Goal: Task Accomplishment & Management: Use online tool/utility

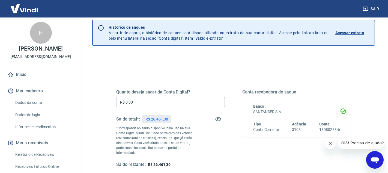
scroll to position [26, 0]
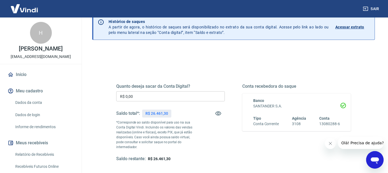
click at [146, 89] on div "Quanto deseja sacar da Conta Digital? R$ 0,00 ​ Saldo total*: R$ 26.461,30 *Cor…" at bounding box center [170, 122] width 109 height 78
click at [144, 95] on input "R$ 0,00" at bounding box center [170, 96] width 109 height 10
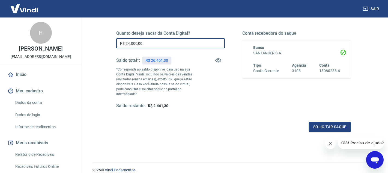
scroll to position [79, 0]
type input "R$ 24.000,00"
click at [313, 123] on button "Solicitar saque" at bounding box center [330, 126] width 42 height 10
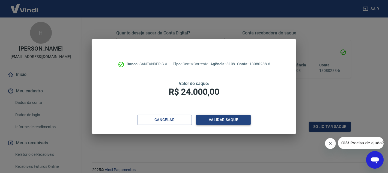
click at [223, 122] on button "Validar saque" at bounding box center [223, 120] width 55 height 10
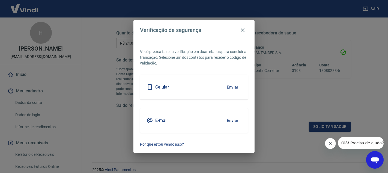
click at [204, 91] on div "Celular Enviar" at bounding box center [194, 87] width 108 height 25
click at [234, 86] on button "Enviar" at bounding box center [233, 86] width 18 height 11
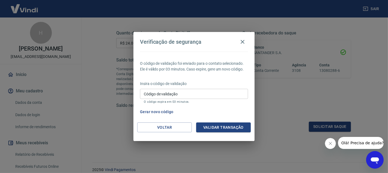
click at [211, 95] on input "Código de validação" at bounding box center [194, 94] width 108 height 10
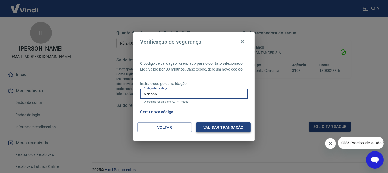
type input "676556"
click at [214, 128] on button "Validar transação" at bounding box center [223, 127] width 55 height 10
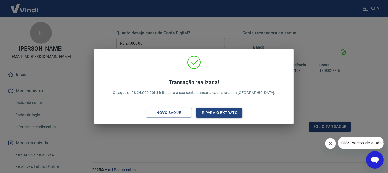
click at [205, 115] on button "Ir para o extrato" at bounding box center [219, 112] width 46 height 10
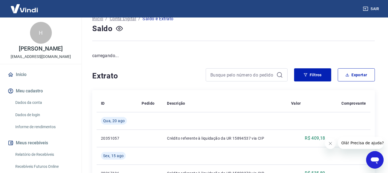
scroll to position [46, 0]
